Goal: Information Seeking & Learning: Understand process/instructions

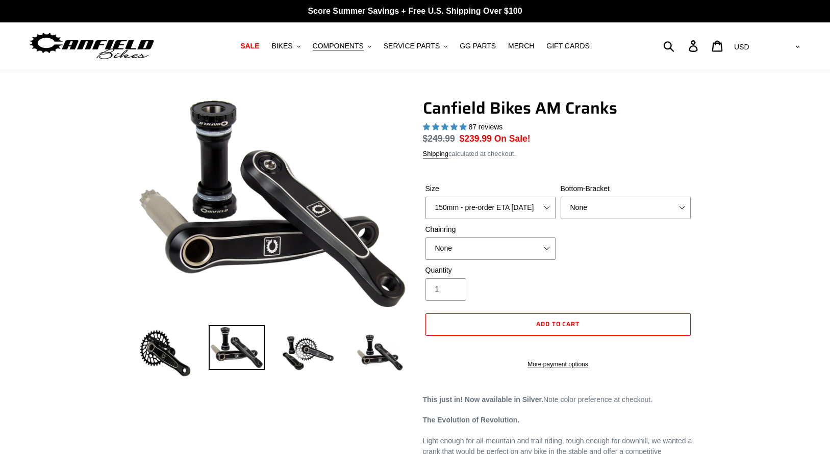
select select "highest-rating"
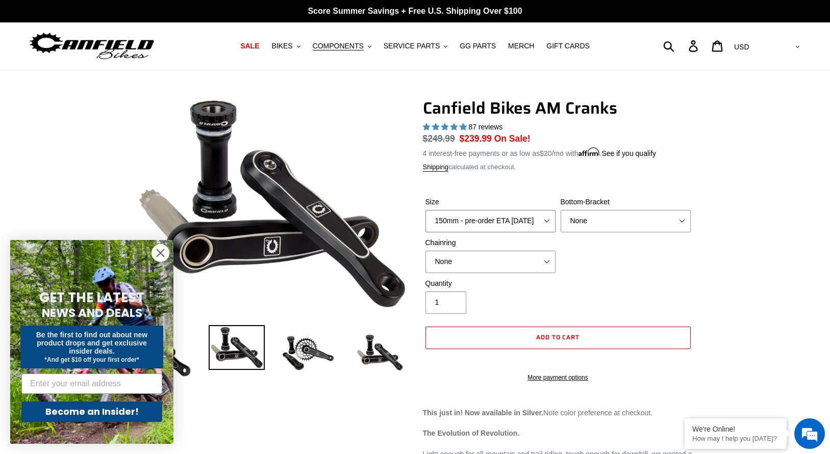
click at [544, 212] on select "150mm - pre-order ETA [DATE] 155mm - pre-order ETA [DATE] 160mm - pre-order ETA…" at bounding box center [490, 221] width 130 height 22
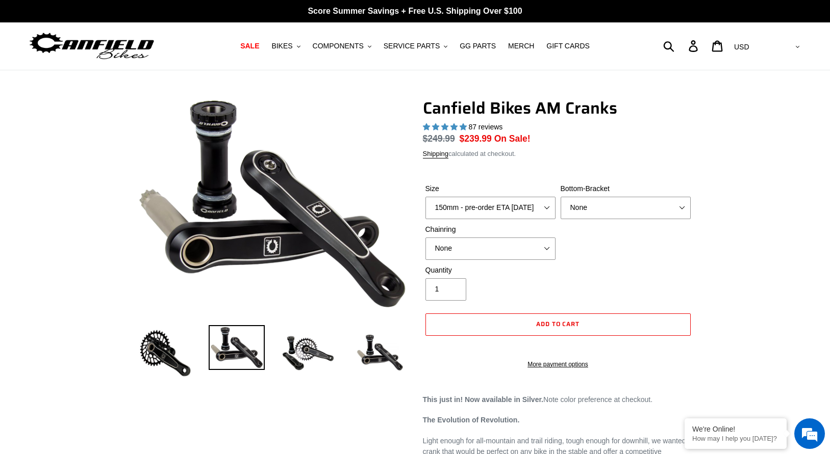
select select "highest-rating"
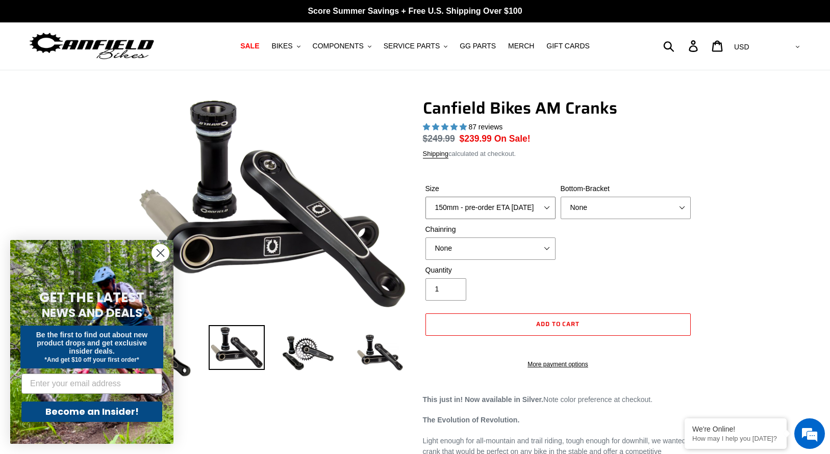
click at [494, 208] on select "150mm - pre-order ETA [DATE] 155mm - pre-order ETA [DATE] 160mm - pre-order ETA…" at bounding box center [490, 208] width 130 height 22
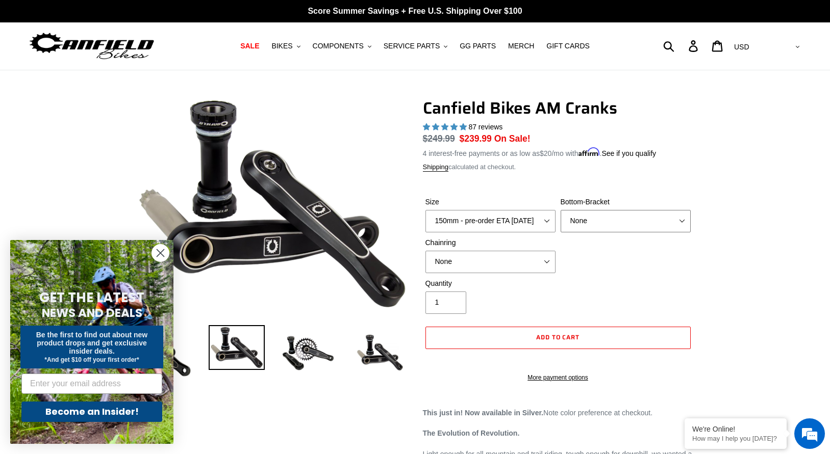
click at [587, 211] on select "None BSA Threaded 68/73mm Press Fit PF92" at bounding box center [625, 221] width 130 height 22
click at [523, 260] on select "None 30t Round (Boost 148) 30t Oval (Boost 148) 32t Round (Boost 148) 32t Oval …" at bounding box center [490, 262] width 130 height 22
select select "32t Oval (Boost 148)"
click at [425, 251] on select "None 30t Round (Boost 148) 30t Oval (Boost 148) 32t Round (Boost 148) 32t Oval …" at bounding box center [490, 262] width 130 height 22
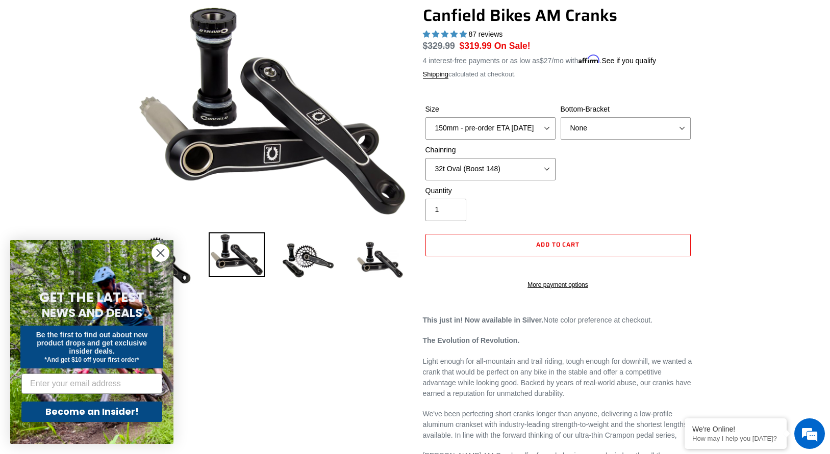
scroll to position [114, 0]
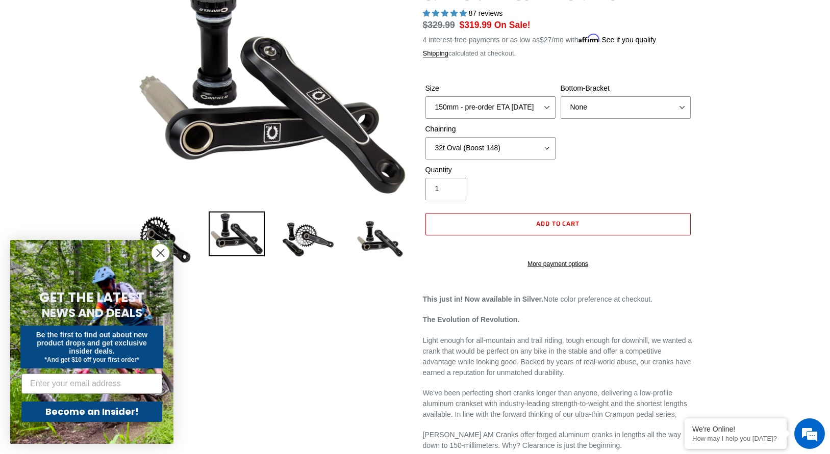
click at [163, 255] on icon "Close dialog" at bounding box center [160, 253] width 7 height 7
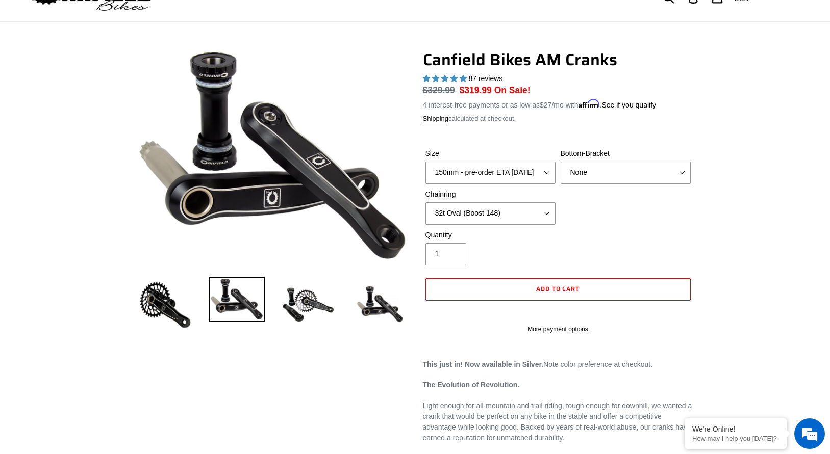
scroll to position [0, 0]
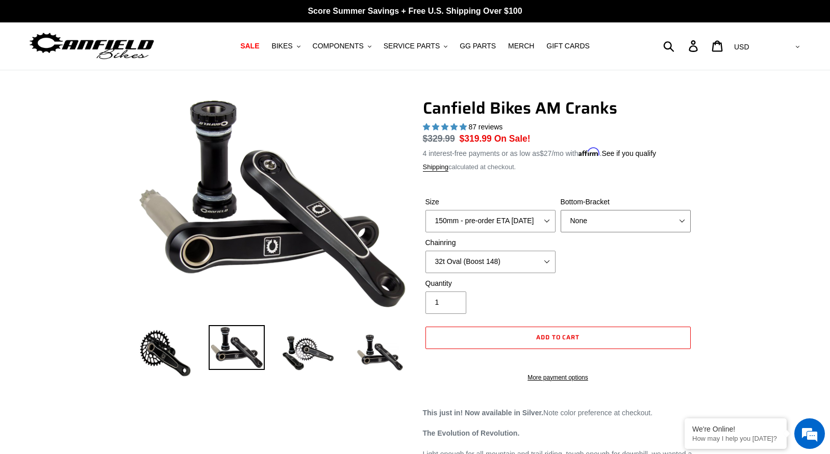
click at [576, 221] on select "None BSA Threaded 68/73mm Press Fit PF92" at bounding box center [625, 221] width 130 height 22
click at [560, 210] on select "None BSA Threaded 68/73mm Press Fit PF92" at bounding box center [625, 221] width 130 height 22
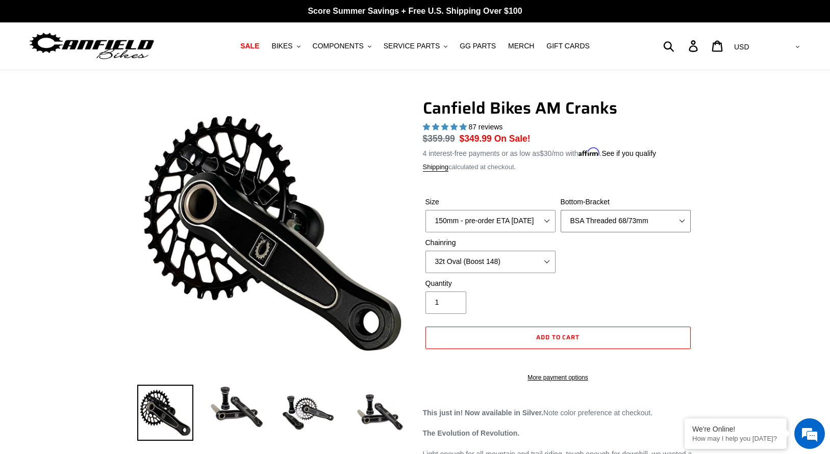
click at [590, 226] on select "None BSA Threaded 68/73mm Press Fit PF92" at bounding box center [625, 221] width 130 height 22
click at [560, 210] on select "None BSA Threaded 68/73mm Press Fit PF92" at bounding box center [625, 221] width 130 height 22
click at [595, 219] on select "None BSA Threaded 68/73mm Press Fit PF92" at bounding box center [625, 221] width 130 height 22
select select "BSA Threaded 68/73mm"
click at [560, 210] on select "None BSA Threaded 68/73mm Press Fit PF92" at bounding box center [625, 221] width 130 height 22
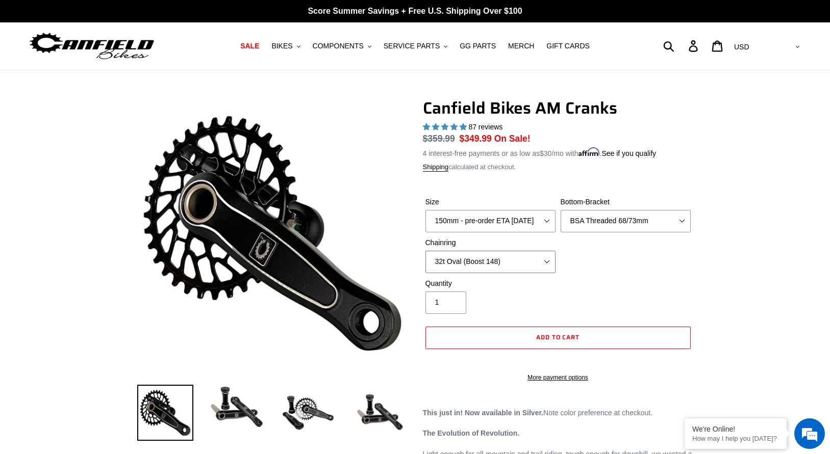
click at [510, 263] on select "None 30t Round (Boost 148) 30t Oval (Boost 148) 32t Round (Boost 148) 32t Oval …" at bounding box center [490, 262] width 130 height 22
click at [531, 220] on select "150mm - pre-order ETA [DATE] 155mm - pre-order ETA [DATE] 160mm - pre-order ETA…" at bounding box center [490, 221] width 130 height 22
click at [425, 210] on select "150mm - pre-order ETA [DATE] 155mm - pre-order ETA [DATE] 160mm - pre-order ETA…" at bounding box center [490, 221] width 130 height 22
click at [570, 267] on div "Size 150mm - pre-order ETA 10/15/25 155mm - pre-order ETA 10/15/25 160mm - pre-…" at bounding box center [558, 238] width 270 height 82
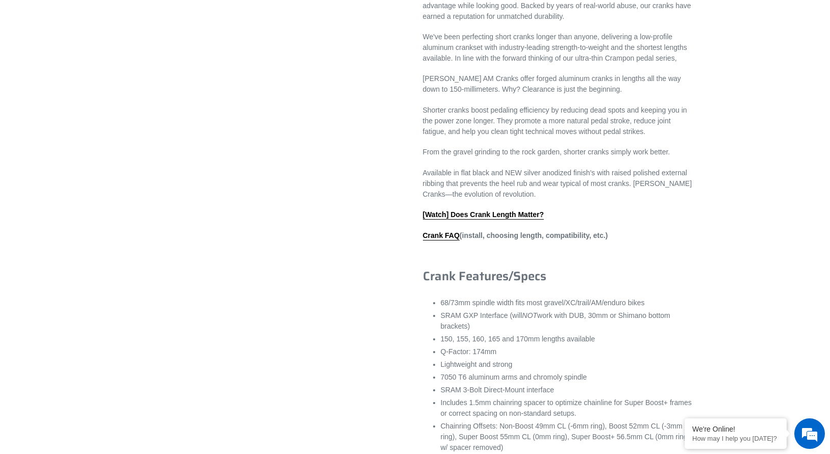
scroll to position [471, 0]
click at [449, 240] on link "Crank FAQ" at bounding box center [441, 234] width 37 height 9
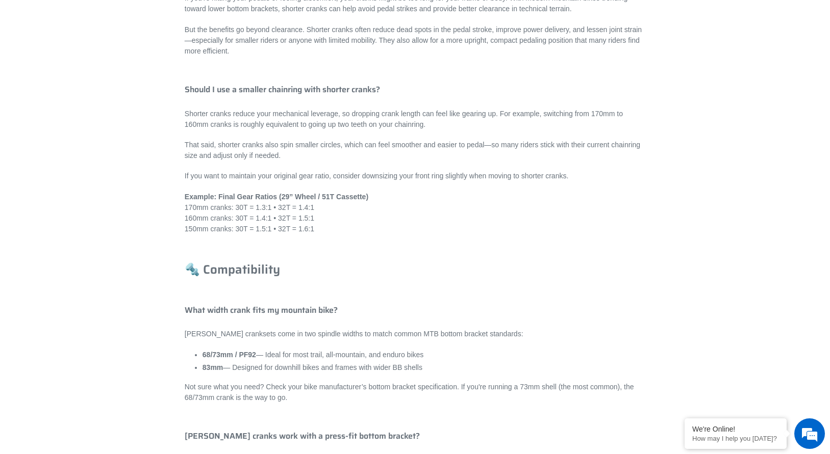
scroll to position [779, 0]
